Goal: Task Accomplishment & Management: Manage account settings

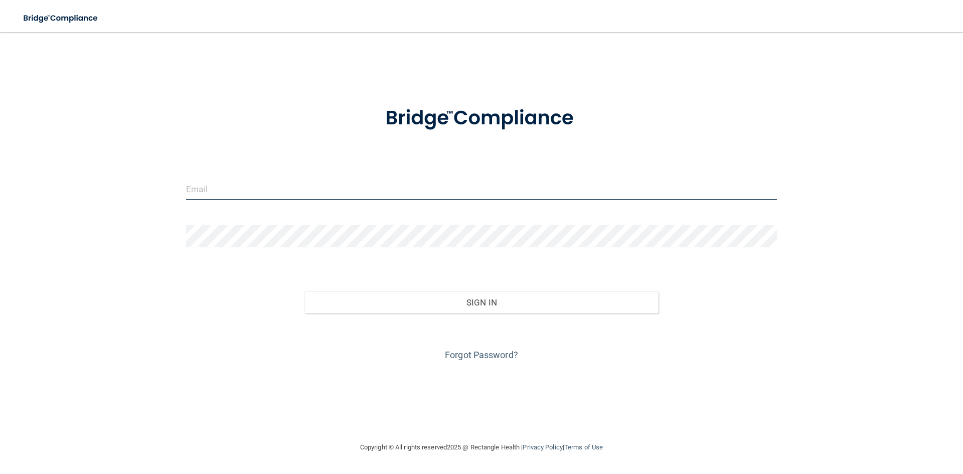
click at [225, 193] on input "email" at bounding box center [481, 189] width 591 height 23
type input "[EMAIL_ADDRESS][DOMAIN_NAME]"
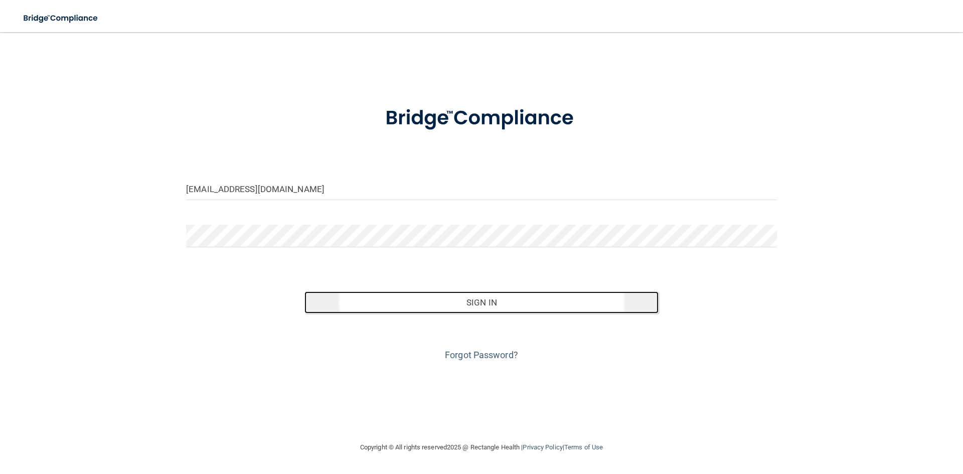
click at [424, 305] on button "Sign In" at bounding box center [481, 302] width 355 height 22
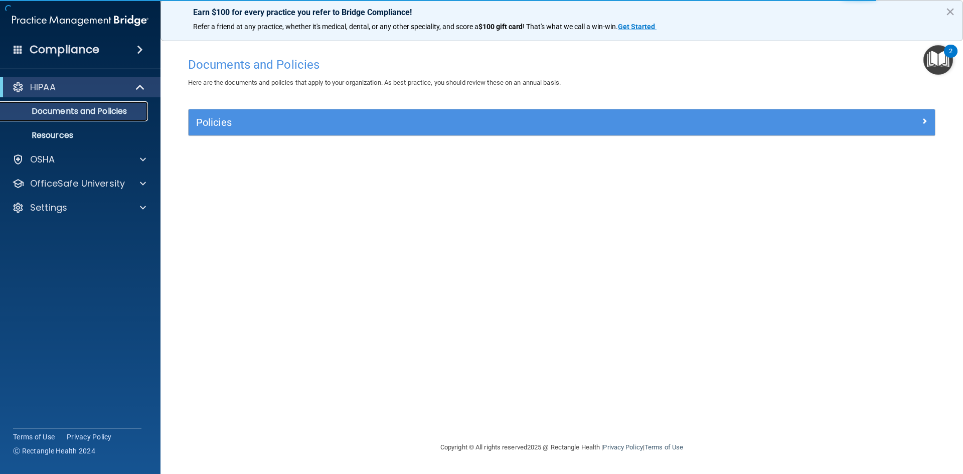
click at [63, 108] on p "Documents and Policies" at bounding box center [75, 111] width 137 height 10
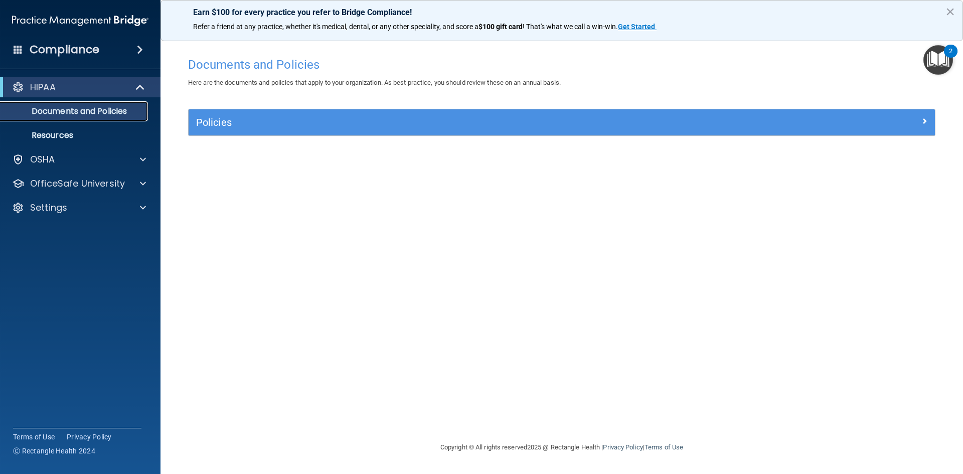
click at [93, 113] on p "Documents and Policies" at bounding box center [75, 111] width 137 height 10
click at [77, 168] on div "OSHA" at bounding box center [80, 159] width 161 height 20
click at [38, 155] on p "OSHA" at bounding box center [42, 159] width 25 height 12
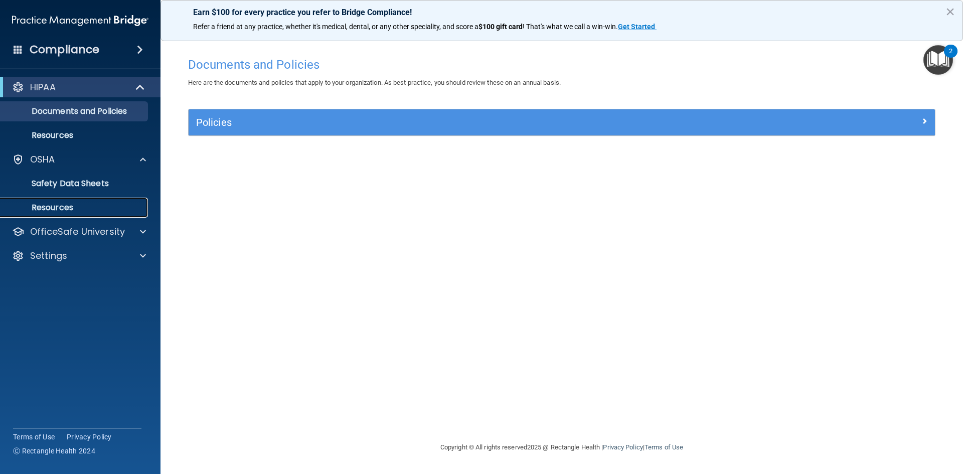
click at [67, 208] on p "Resources" at bounding box center [75, 208] width 137 height 10
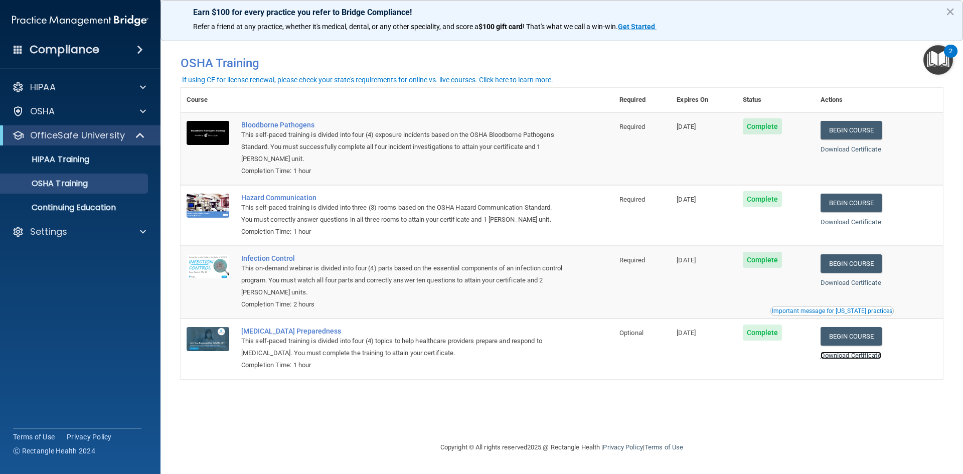
click at [869, 357] on link "Download Certificate" at bounding box center [850, 356] width 61 height 8
